Goal: Information Seeking & Learning: Learn about a topic

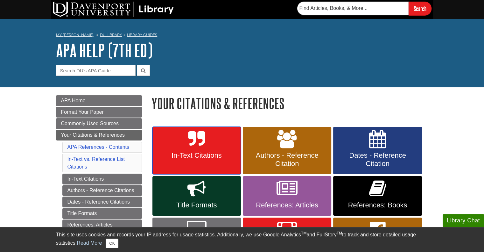
click at [188, 157] on span "In-Text Citations" at bounding box center [196, 155] width 79 height 8
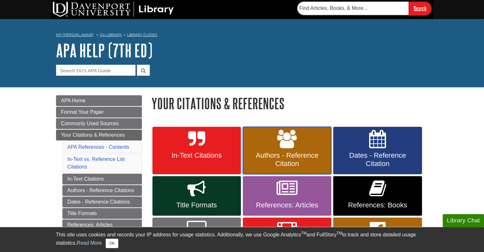
click at [274, 150] on link "Authors - Reference Citation" at bounding box center [287, 151] width 88 height 48
